Goal: Information Seeking & Learning: Learn about a topic

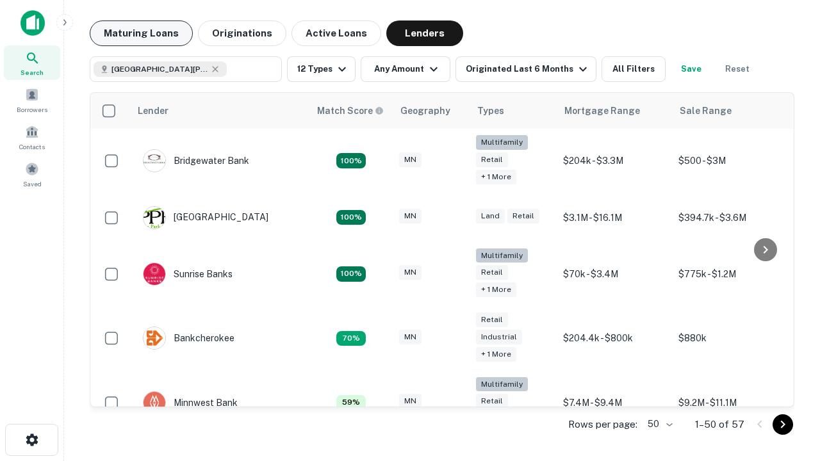
click at [141, 33] on button "Maturing Loans" at bounding box center [141, 34] width 103 height 26
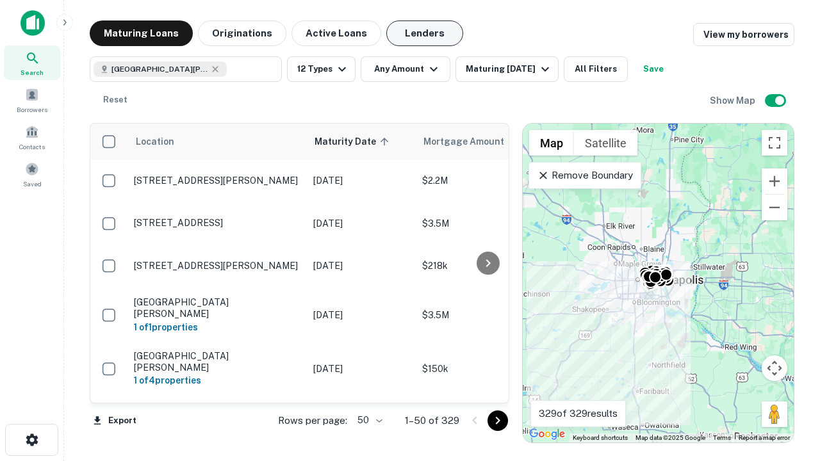
click at [425, 33] on button "Lenders" at bounding box center [424, 34] width 77 height 26
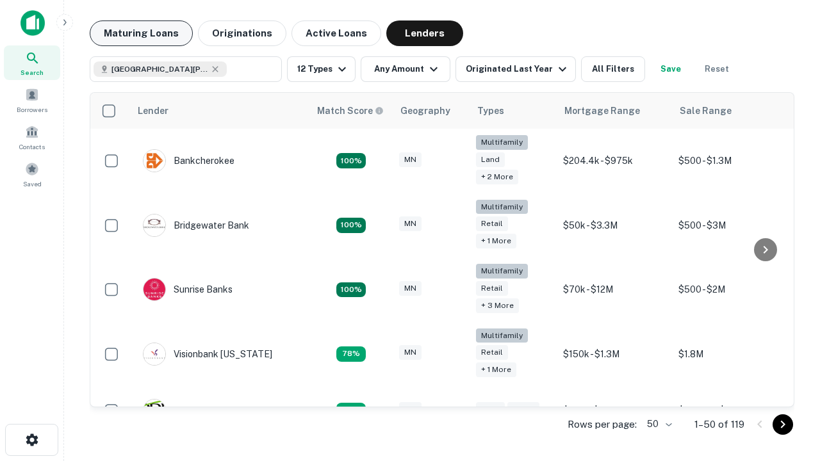
click at [141, 33] on button "Maturing Loans" at bounding box center [141, 34] width 103 height 26
